Goal: Task Accomplishment & Management: Manage account settings

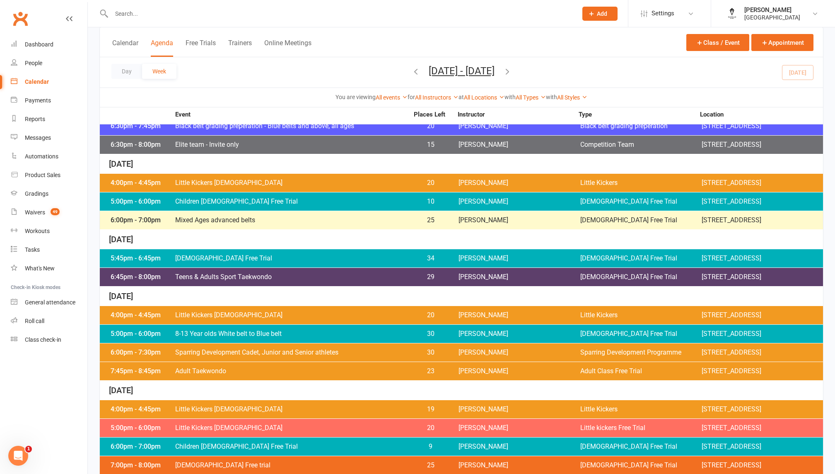
scroll to position [118, 0]
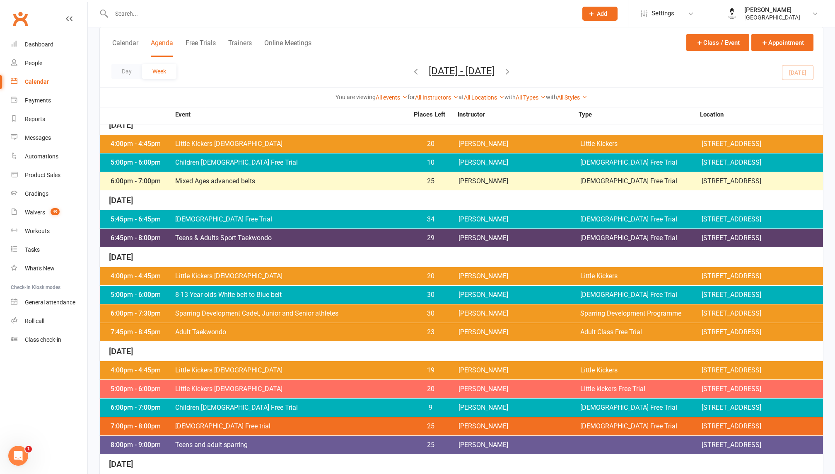
click at [255, 241] on span "Teens & Adults Sport Taekwondo" at bounding box center [292, 238] width 234 height 7
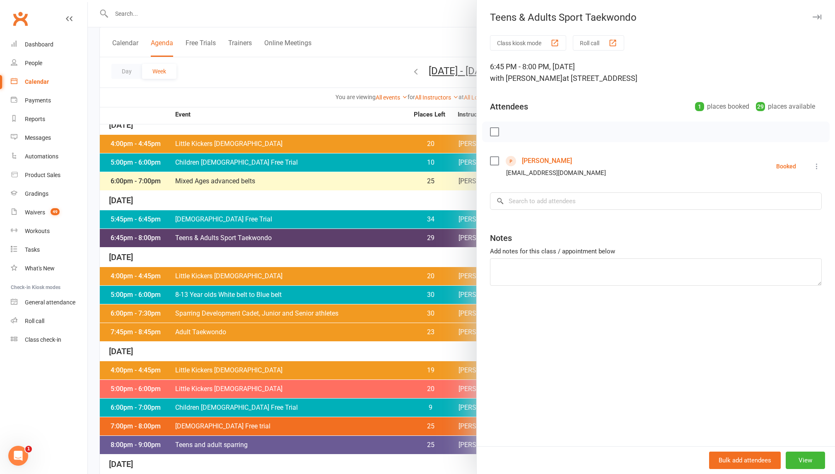
click at [292, 115] on div at bounding box center [461, 237] width 747 height 474
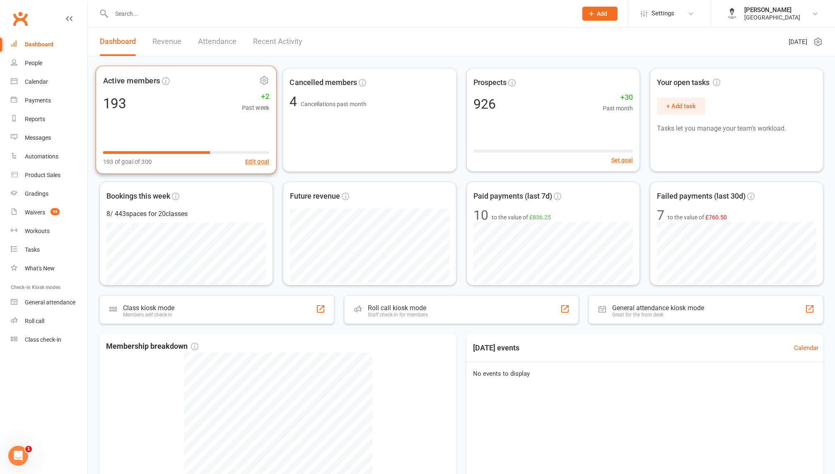
click at [248, 137] on div "Active members 193 +2 Past week 193 of goal of 300 Edit goal" at bounding box center [186, 120] width 181 height 108
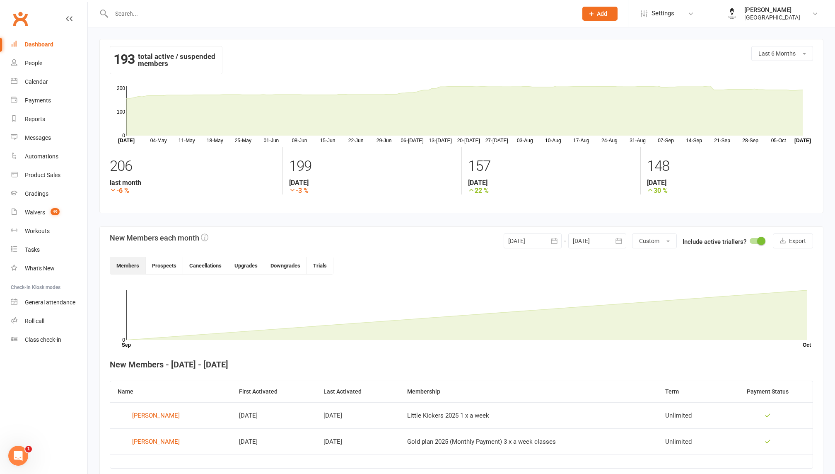
click at [535, 239] on div at bounding box center [533, 240] width 58 height 15
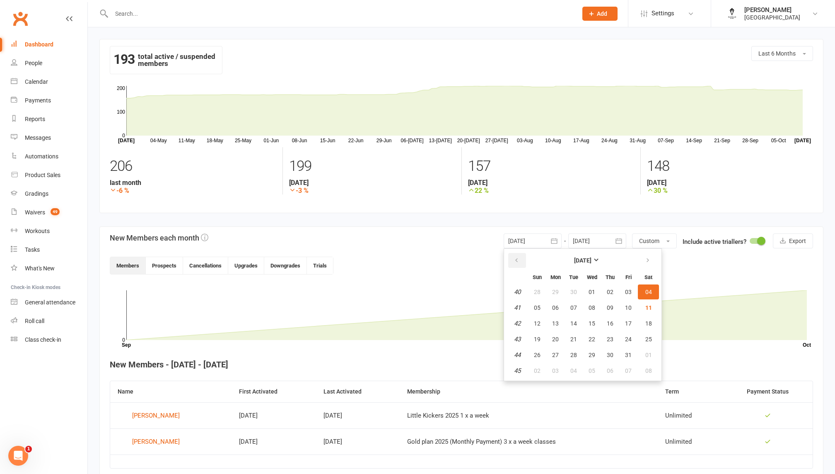
click at [515, 260] on icon "button" at bounding box center [517, 260] width 6 height 7
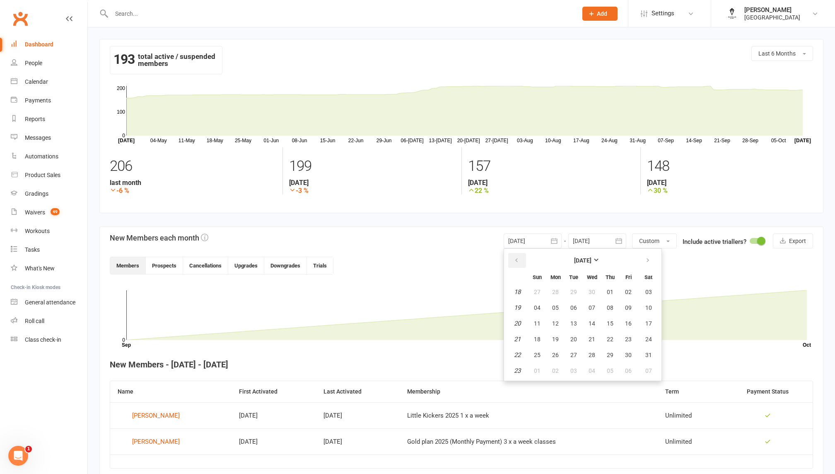
click at [515, 260] on icon "button" at bounding box center [517, 260] width 6 height 7
click at [593, 291] on span "01" at bounding box center [592, 291] width 7 height 7
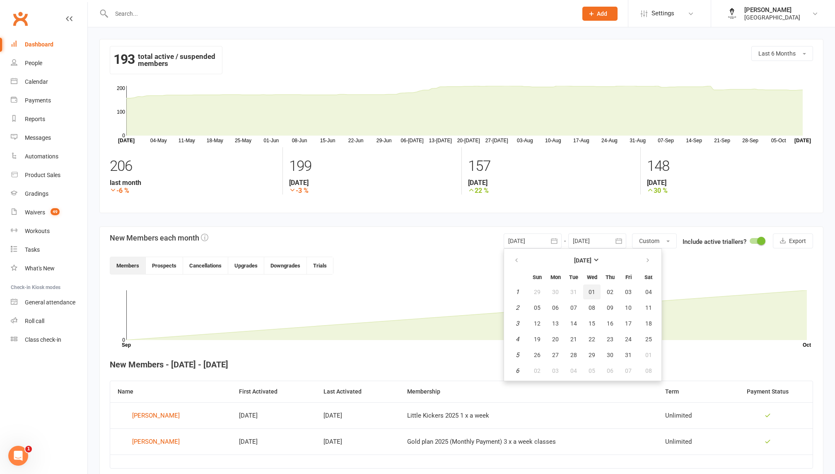
type input "[DATE]"
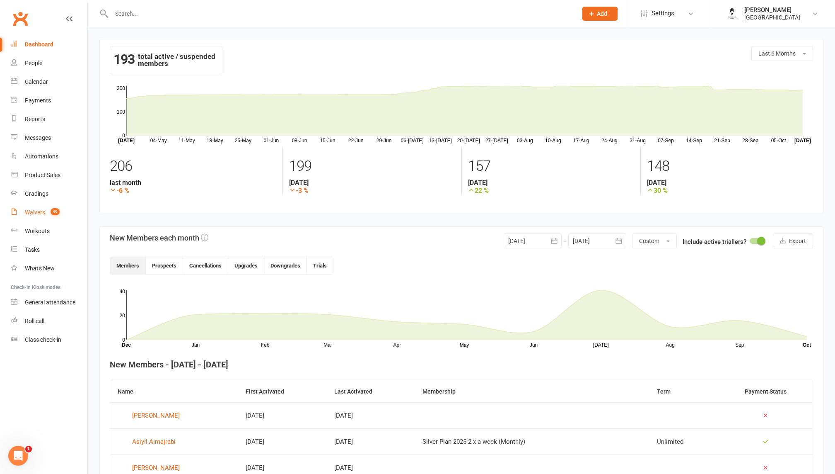
click at [31, 213] on div "Waivers" at bounding box center [35, 212] width 20 height 7
